Goal: Information Seeking & Learning: Learn about a topic

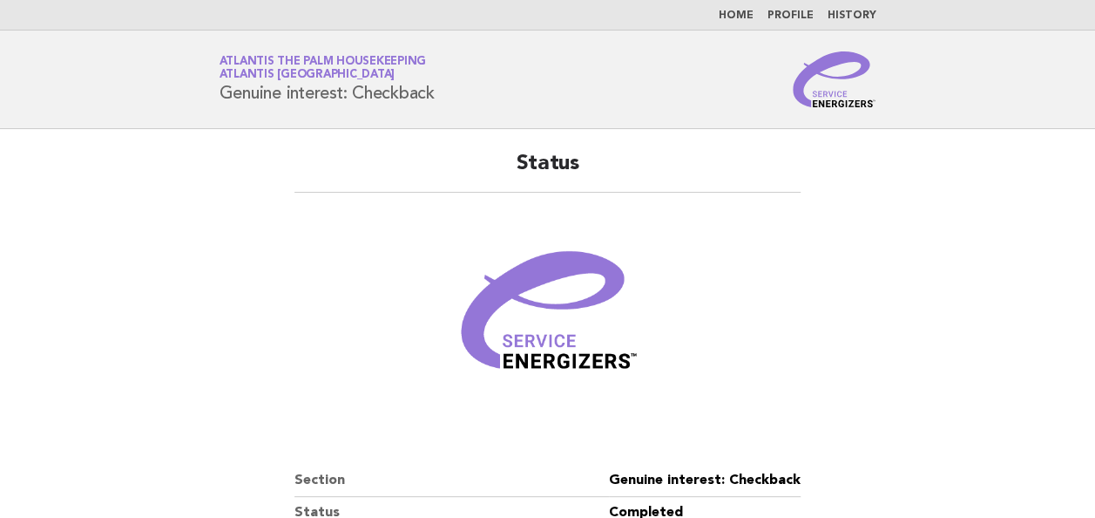
click at [735, 15] on link "Home" at bounding box center [736, 15] width 35 height 10
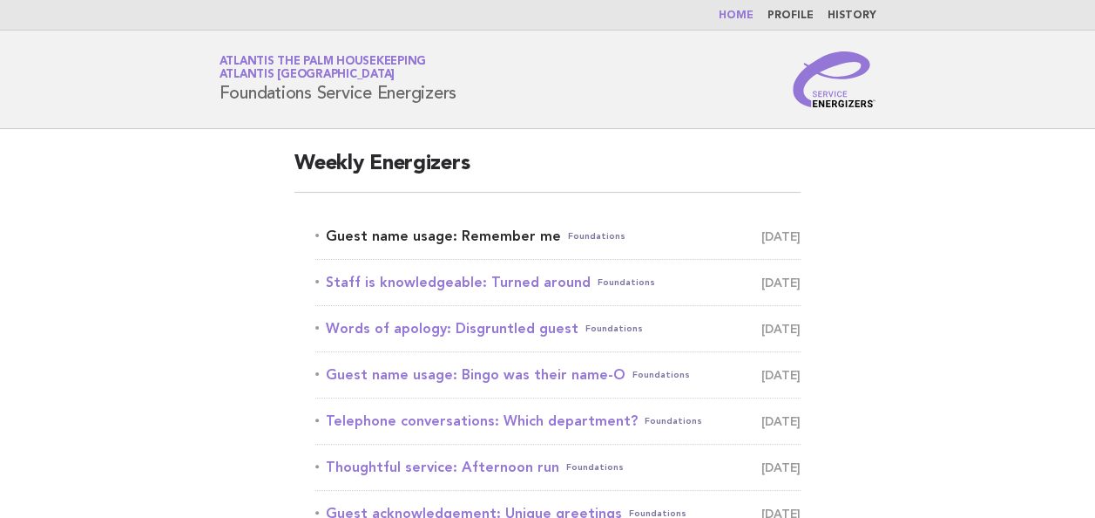
click at [440, 236] on link "Guest name usage: Remember me Foundations [DATE]" at bounding box center [557, 236] width 485 height 24
